Goal: Task Accomplishment & Management: Use online tool/utility

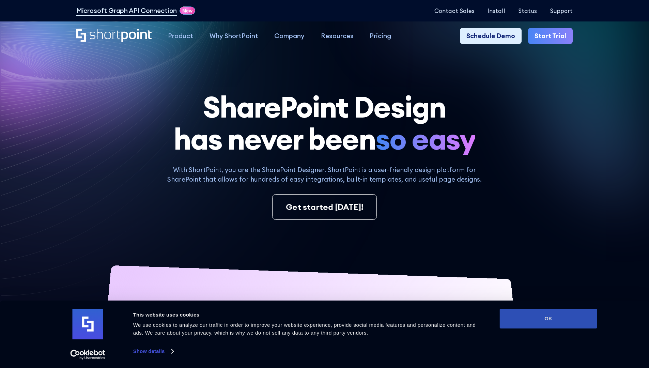
click at [549, 319] on button "OK" at bounding box center [549, 319] width 98 height 20
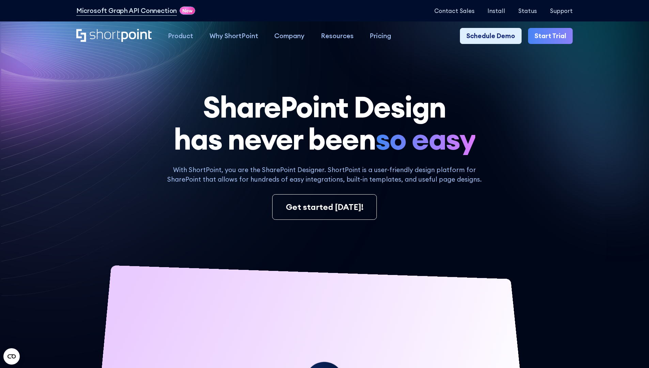
click at [553, 36] on link "Start Trial" at bounding box center [550, 36] width 45 height 16
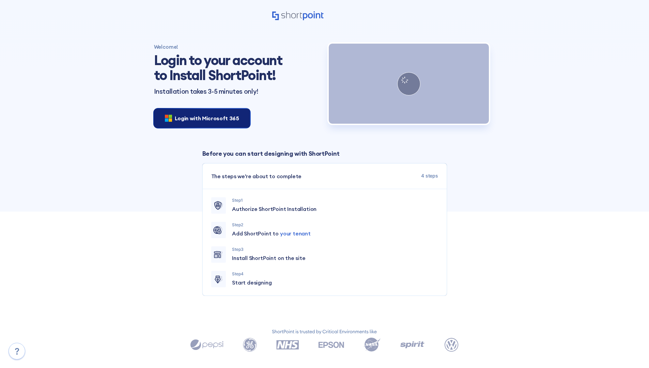
click at [200, 118] on span "Login with Microsoft 365" at bounding box center [207, 118] width 64 height 8
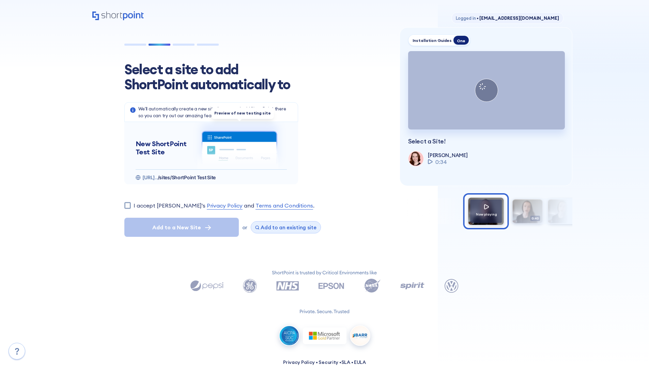
click at [283, 227] on span "Add to an existing site" at bounding box center [289, 227] width 56 height 6
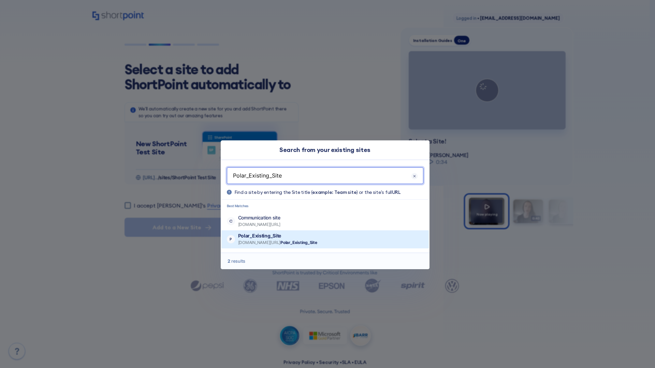
click at [297, 236] on p "Polar_Existing_Site" at bounding box center [277, 236] width 79 height 7
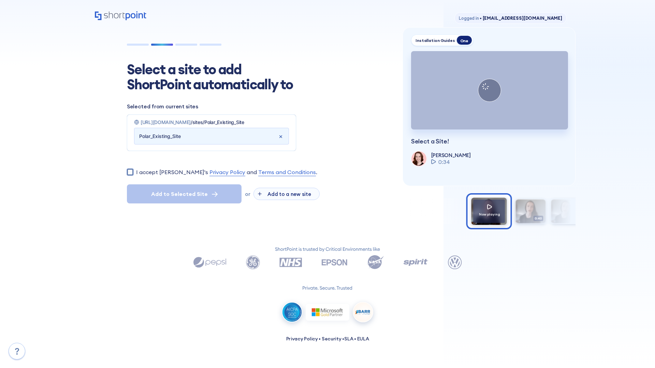
click at [130, 175] on input "I accept ShortPoint's Privacy Policy and Terms and Conditions ." at bounding box center [130, 172] width 6 height 6
checkbox input "true"
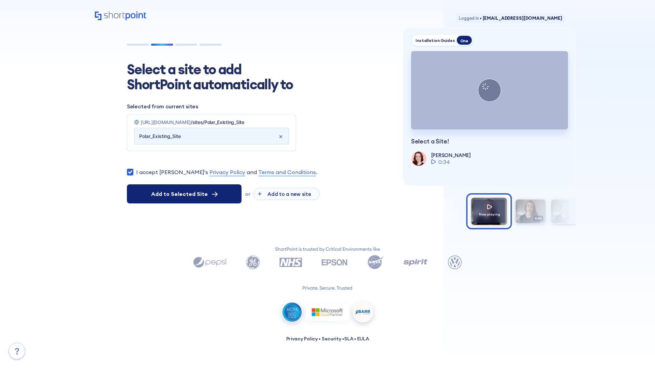
click at [184, 198] on span "Add to Selected Site" at bounding box center [179, 194] width 57 height 8
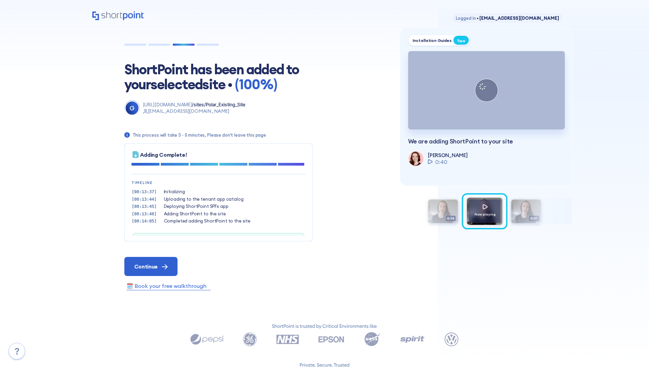
scroll to position [21, 0]
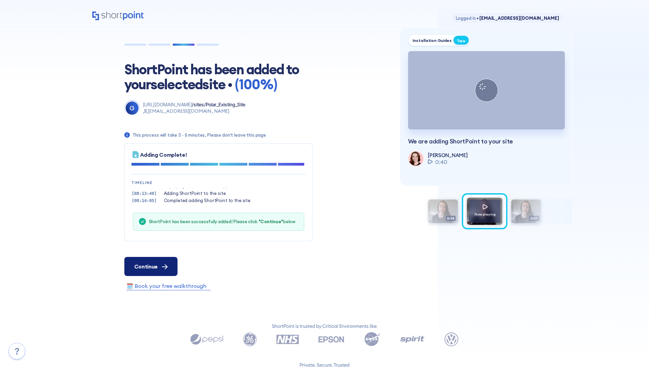
click at [151, 266] on span "Continue" at bounding box center [146, 267] width 24 height 8
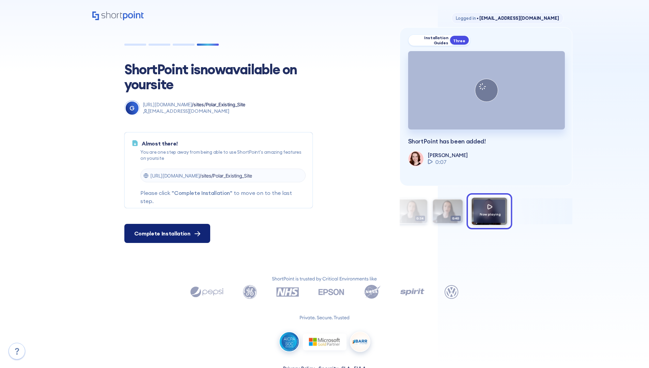
click at [166, 234] on span "Complete Installation" at bounding box center [162, 233] width 56 height 8
